Goal: Find specific page/section: Find specific page/section

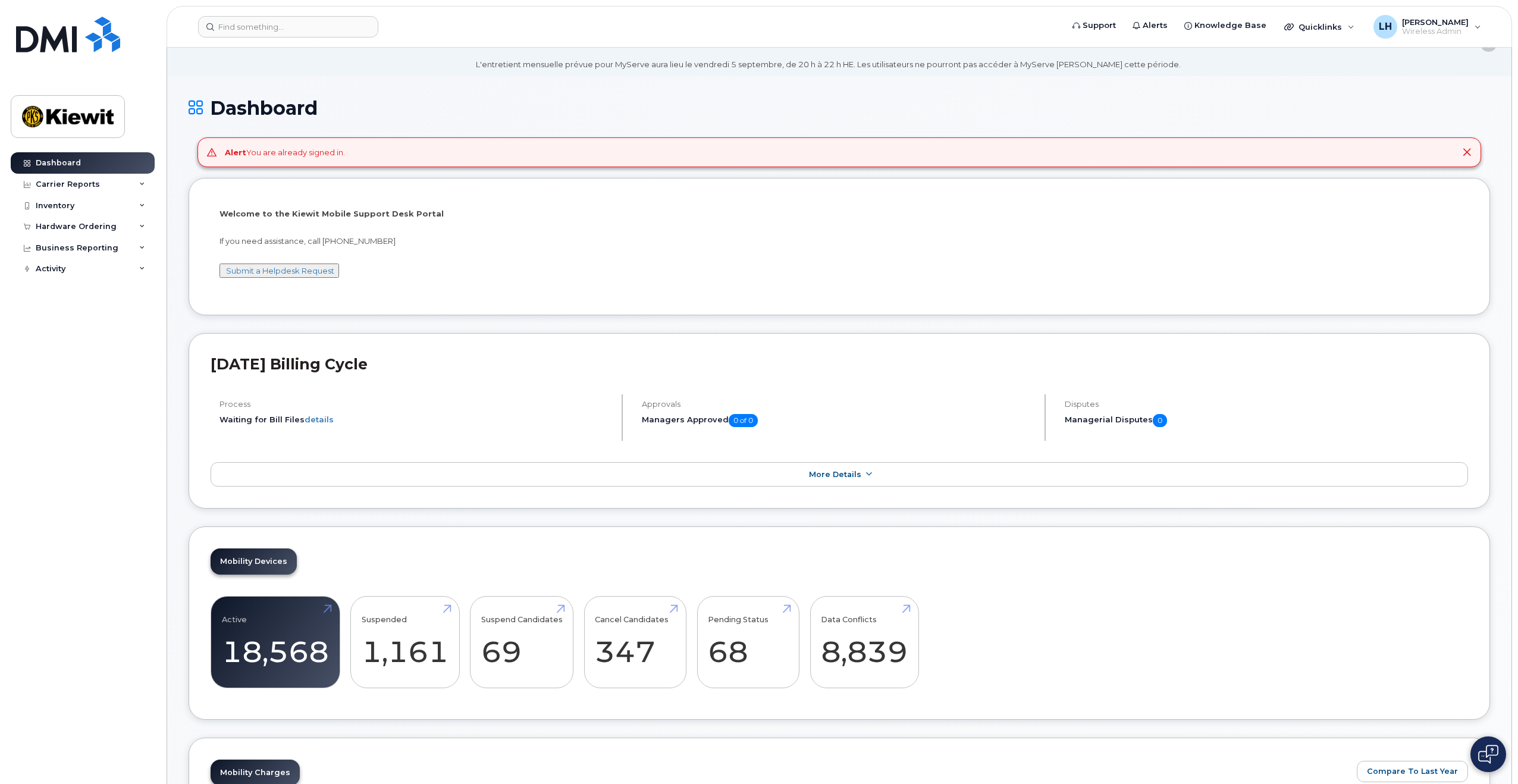
scroll to position [59, 0]
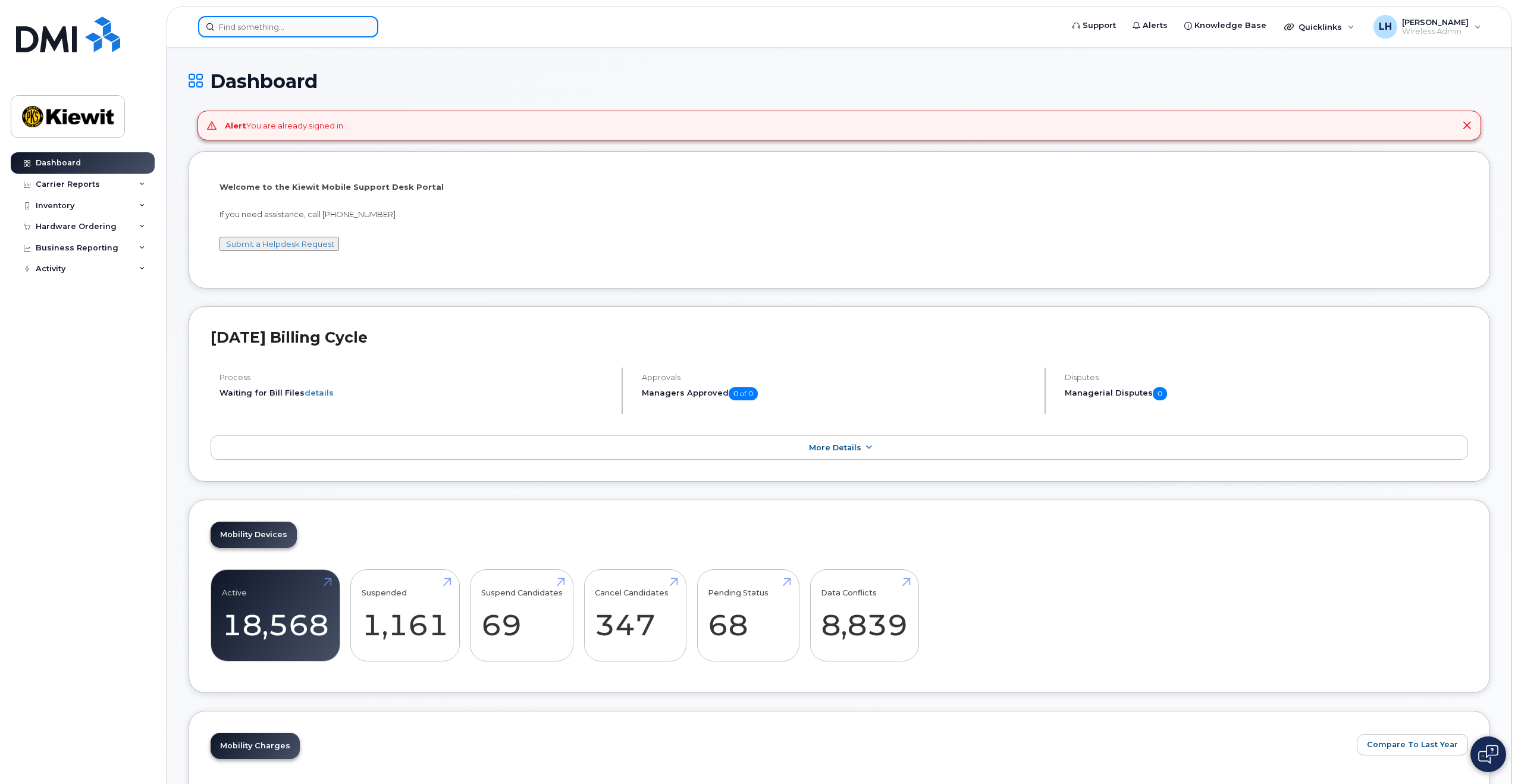
click at [329, 26] on input at bounding box center [289, 26] width 180 height 21
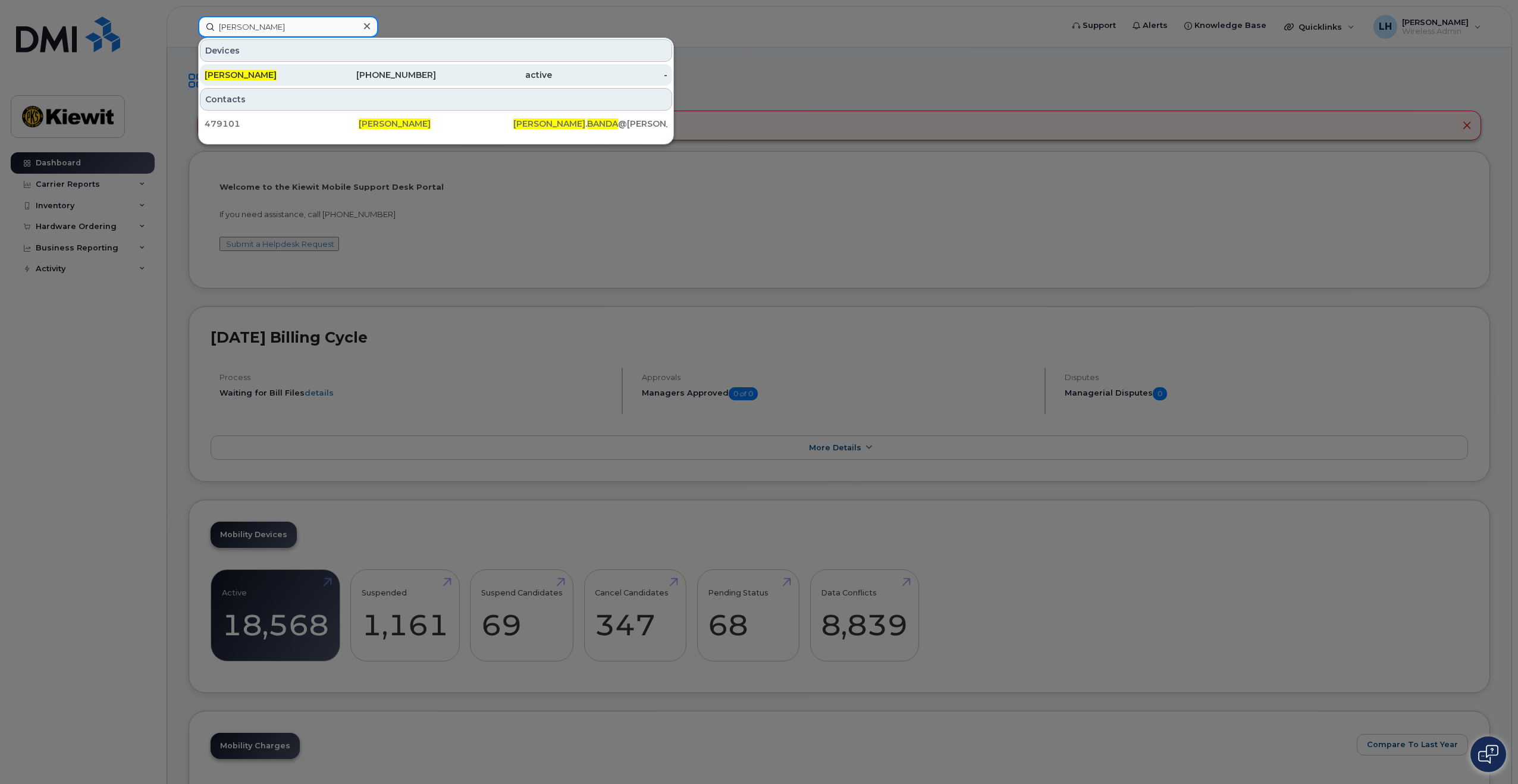
type input "[PERSON_NAME]"
click at [430, 76] on div "[PHONE_NUMBER]" at bounding box center [379, 74] width 116 height 12
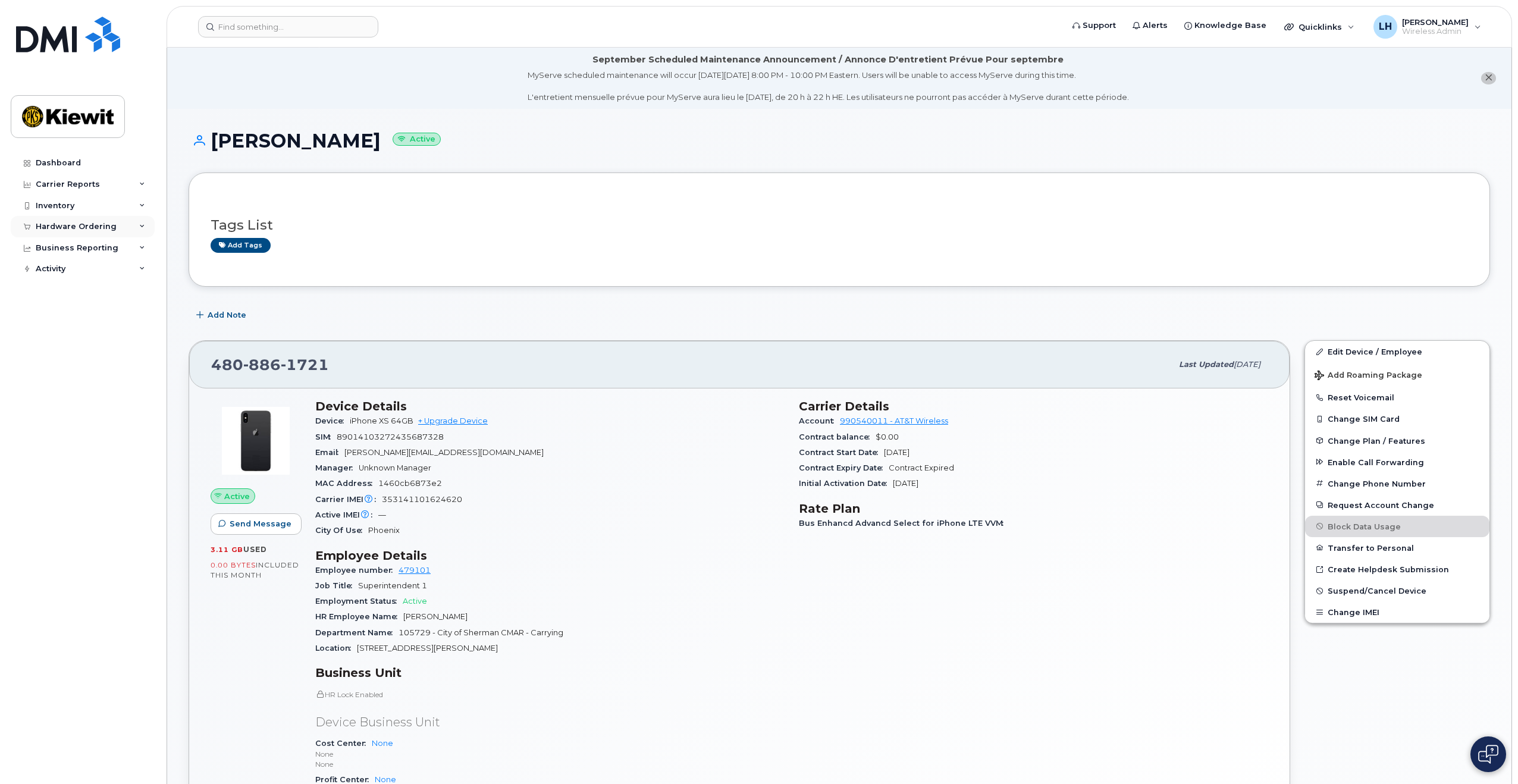
click at [134, 226] on div "Hardware Ordering" at bounding box center [82, 227] width 144 height 21
click at [76, 244] on div "Overview" at bounding box center [60, 248] width 39 height 11
click at [66, 250] on div "Overview" at bounding box center [60, 248] width 39 height 11
click at [59, 268] on div "Orders" at bounding box center [55, 271] width 29 height 11
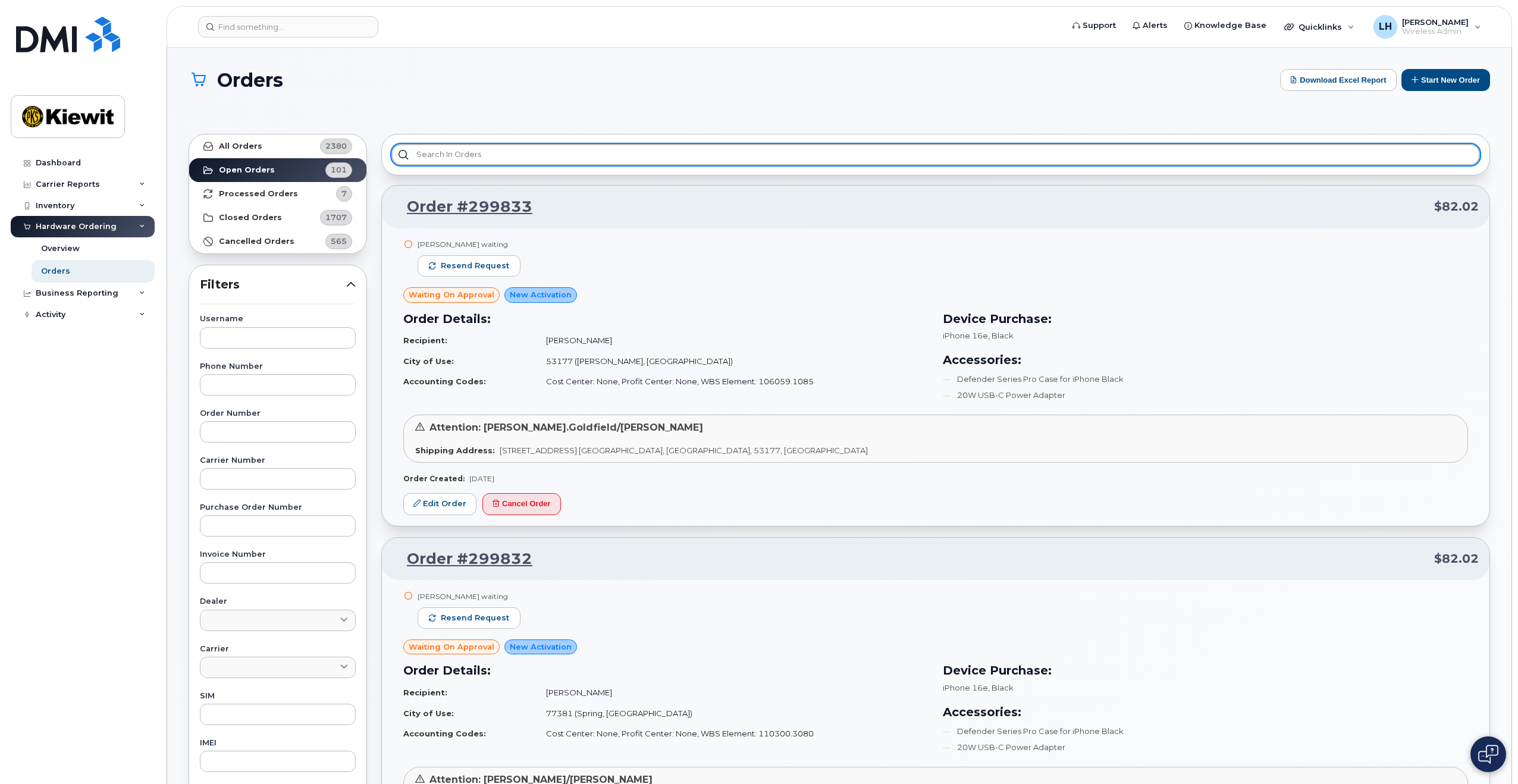
click at [510, 156] on input "text" at bounding box center [936, 155] width 1088 height 21
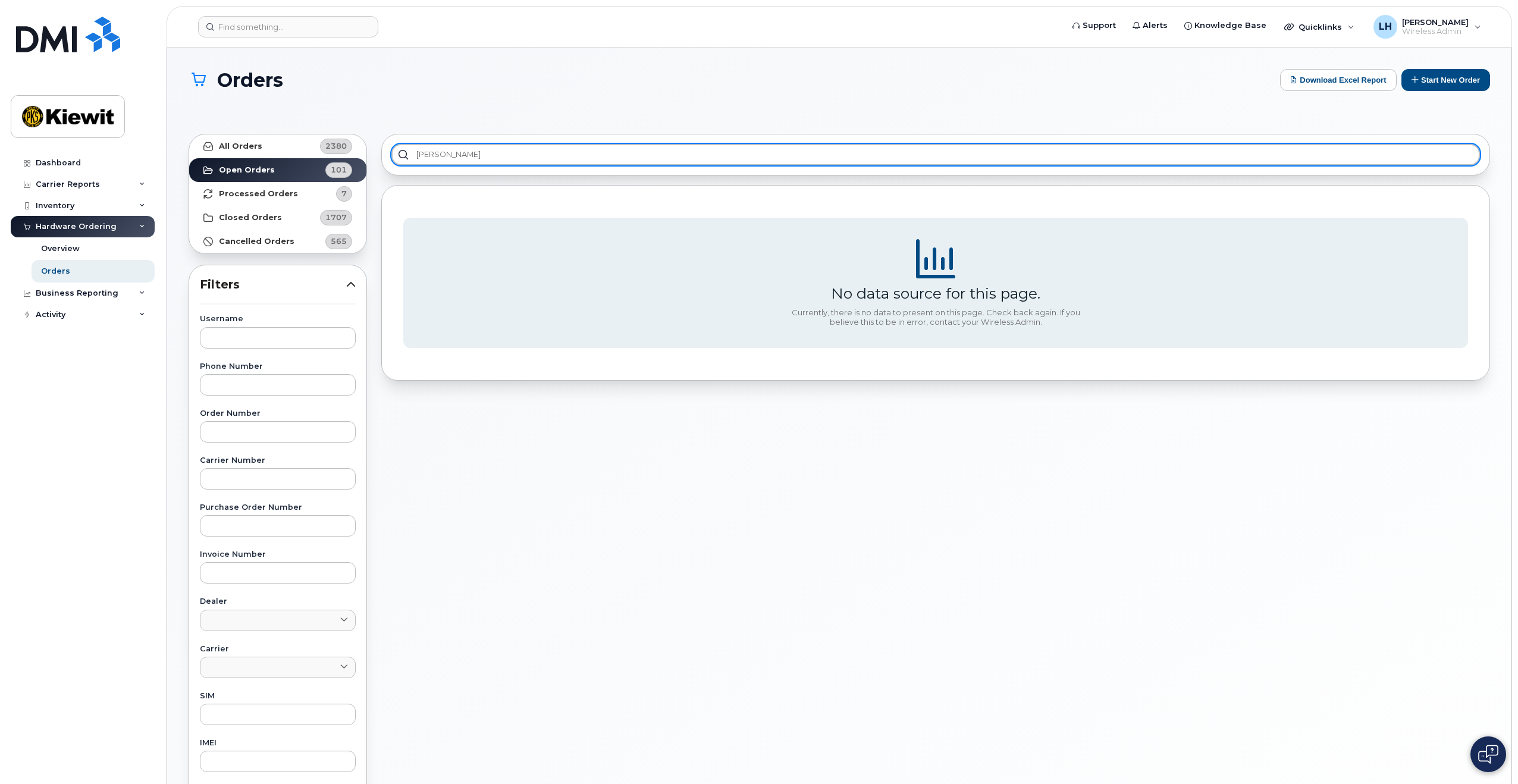
type input "J"
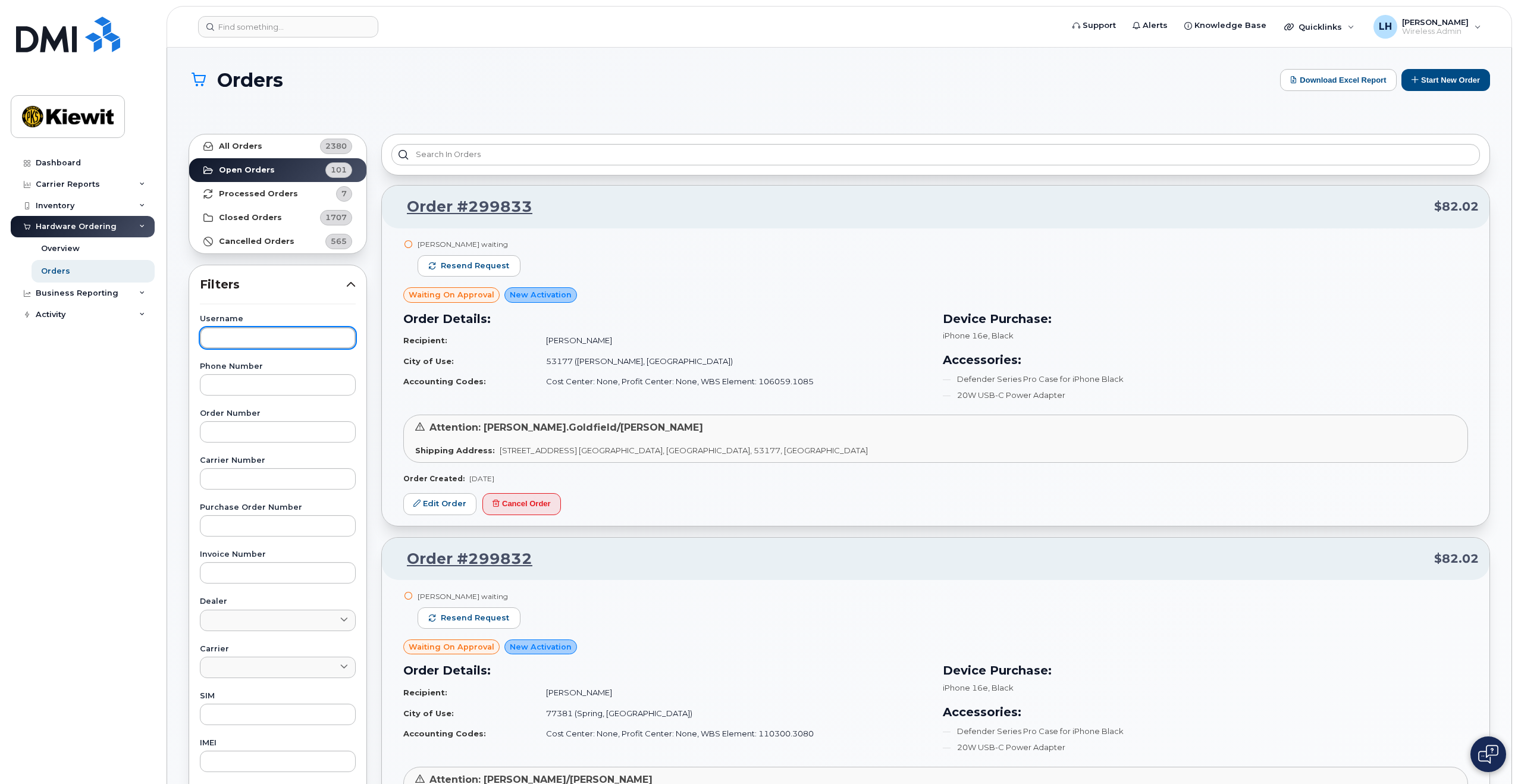
click at [258, 334] on input "text" at bounding box center [278, 338] width 156 height 21
type input "[PERSON_NAME]"
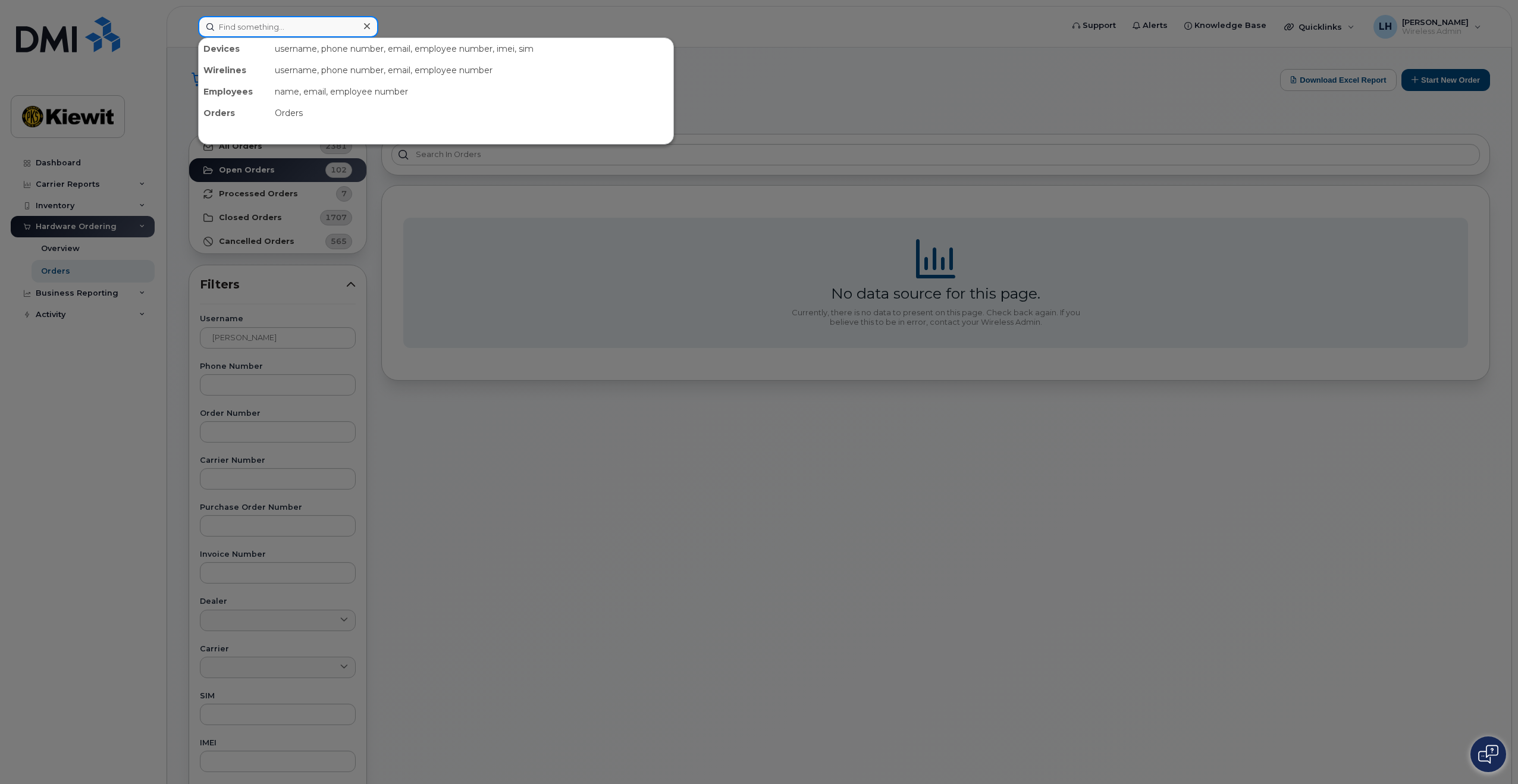
click at [320, 26] on input at bounding box center [289, 26] width 180 height 21
drag, startPoint x: 1481, startPoint y: 752, endPoint x: 1446, endPoint y: 747, distance: 35.4
click at [1411, 730] on div at bounding box center [759, 392] width 1518 height 784
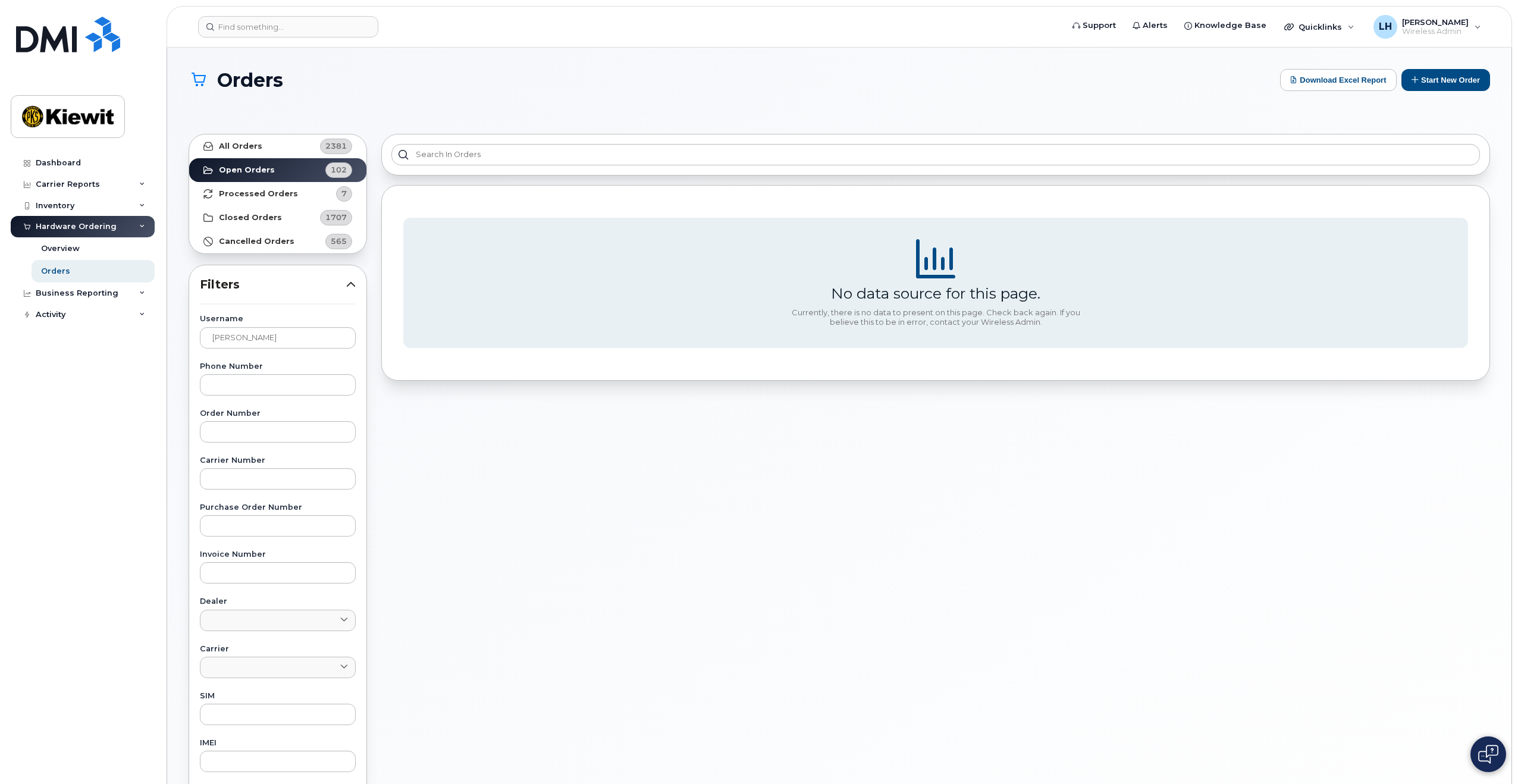
click at [1486, 767] on button at bounding box center [1489, 755] width 36 height 36
click at [304, 30] on input at bounding box center [289, 26] width 180 height 21
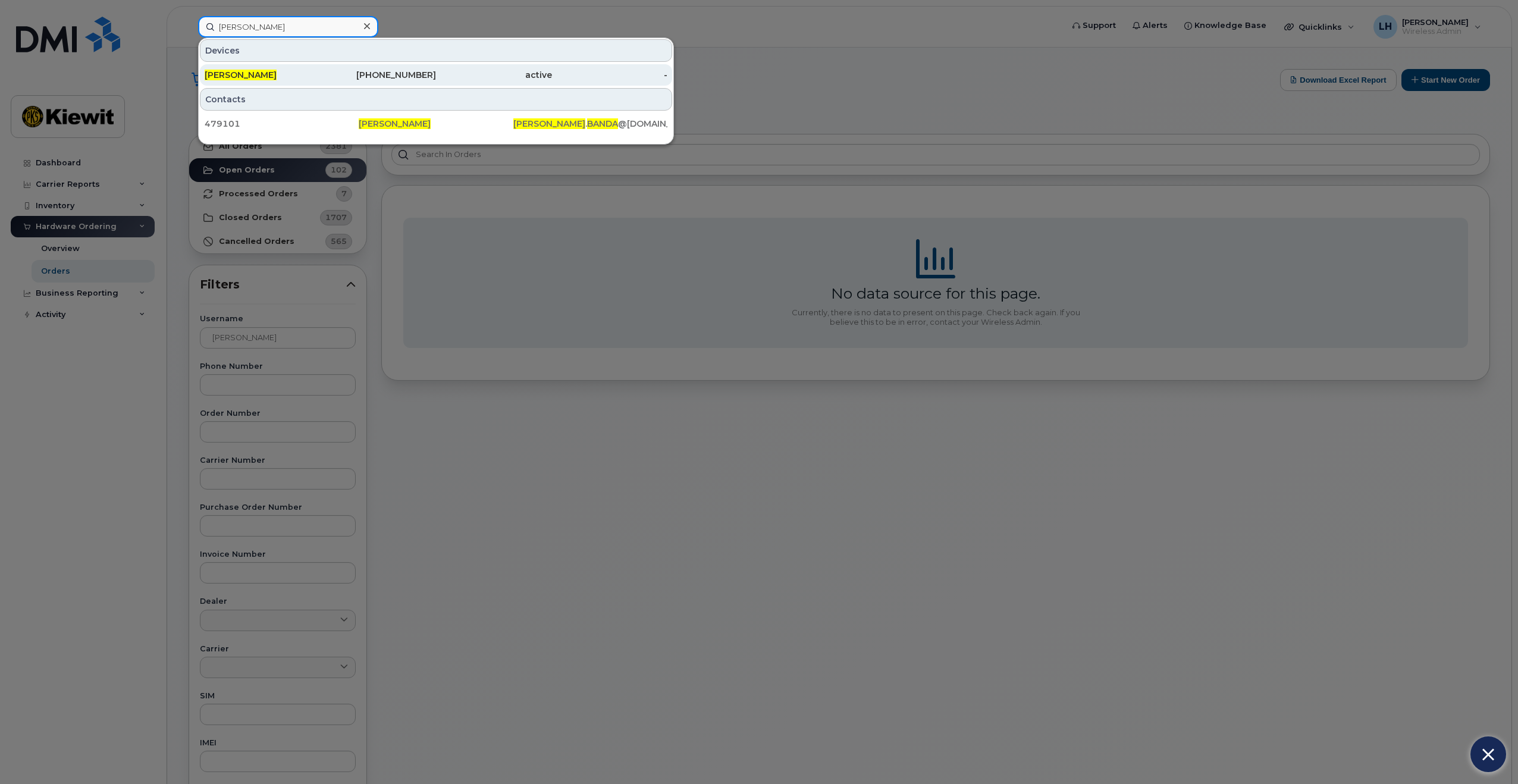
type input "[PERSON_NAME]"
click at [463, 82] on div "active" at bounding box center [494, 75] width 116 height 21
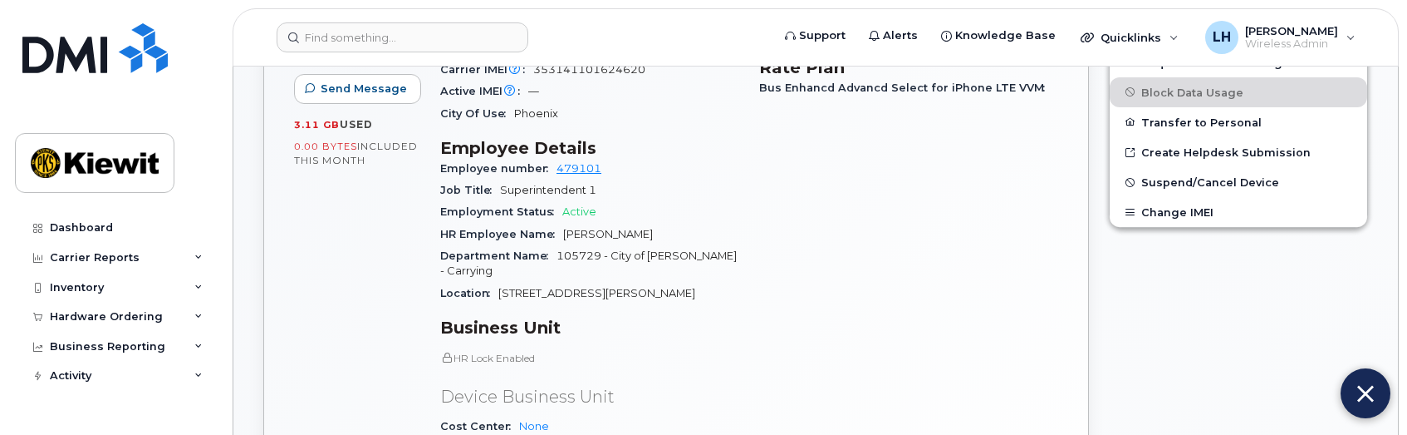
scroll to position [665, 0]
